Goal: Information Seeking & Learning: Learn about a topic

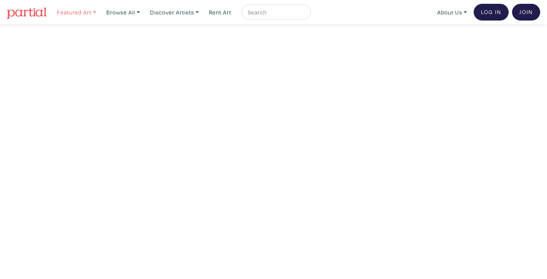
click at [95, 11] on link "Featured Art" at bounding box center [77, 13] width 46 height 16
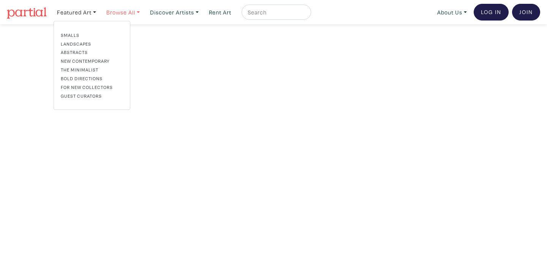
click at [100, 12] on link "Browse All" at bounding box center [77, 13] width 46 height 16
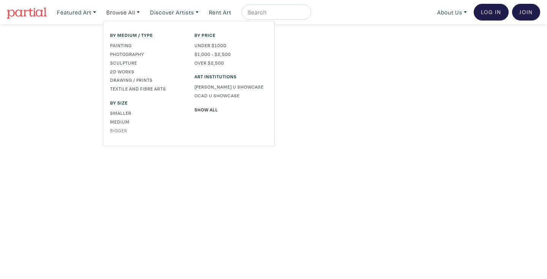
click at [120, 129] on link "Bigger" at bounding box center [146, 130] width 73 height 7
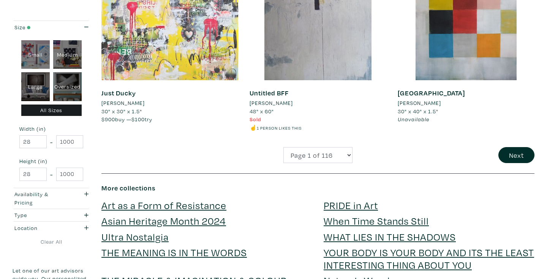
scroll to position [1702, 0]
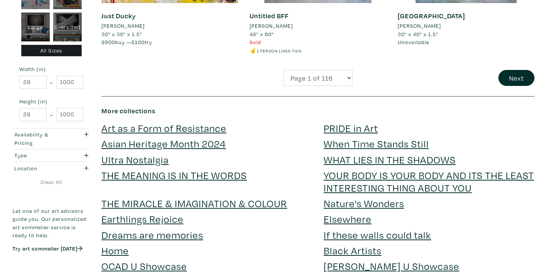
click at [506, 70] on button "Next" at bounding box center [517, 78] width 36 height 16
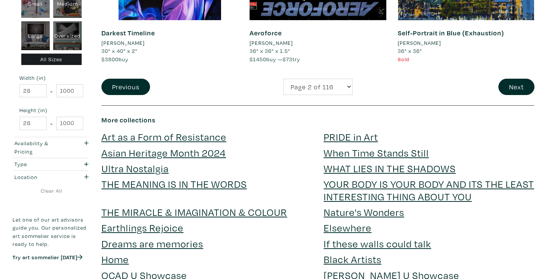
scroll to position [1674, 0]
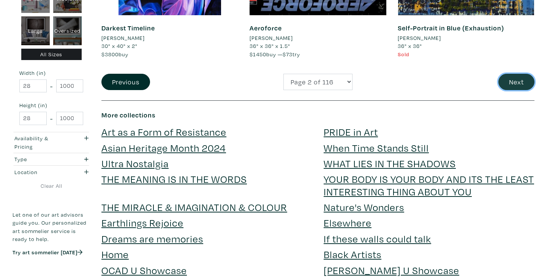
click at [525, 81] on button "Next" at bounding box center [517, 82] width 36 height 16
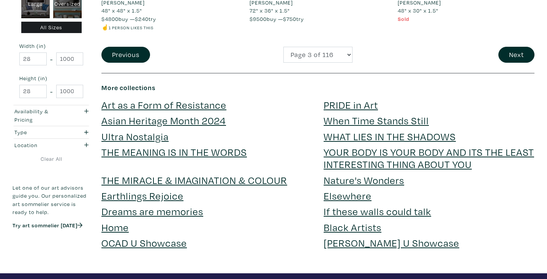
scroll to position [1709, 0]
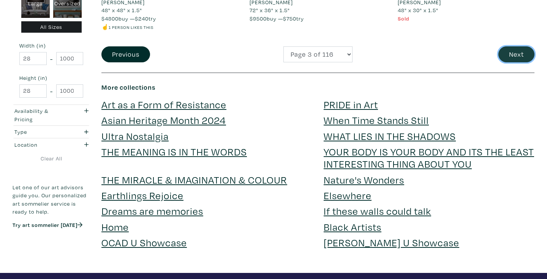
click at [523, 49] on button "Next" at bounding box center [517, 54] width 36 height 16
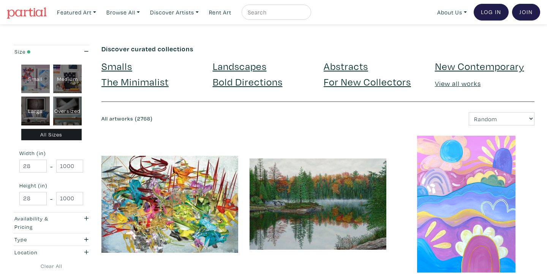
click at [363, 81] on link "For New Collectors" at bounding box center [367, 81] width 87 height 13
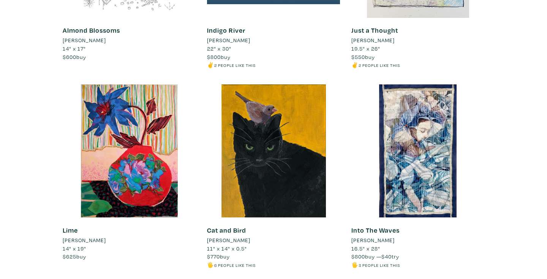
scroll to position [877, 0]
